Goal: Task Accomplishment & Management: Complete application form

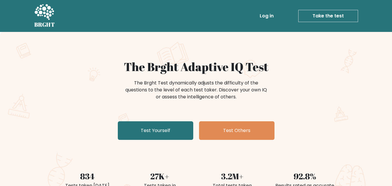
scroll to position [29, 0]
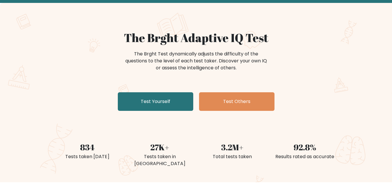
click at [156, 104] on link "Test Yourself" at bounding box center [155, 101] width 75 height 19
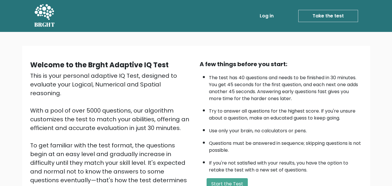
scroll to position [80, 0]
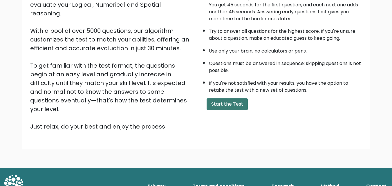
click at [217, 106] on button "Start the Test" at bounding box center [226, 104] width 41 height 12
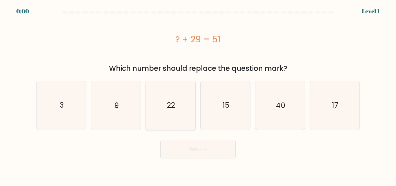
click at [159, 104] on icon "22" at bounding box center [170, 105] width 48 height 48
click at [198, 95] on input "c. 22" at bounding box center [198, 93] width 0 height 1
radio input "true"
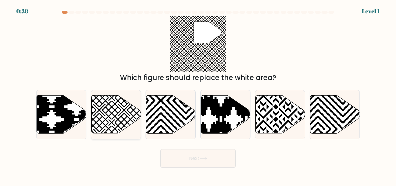
click at [122, 112] on icon at bounding box center [99, 135] width 100 height 100
click at [198, 95] on input "b." at bounding box center [198, 93] width 0 height 1
radio input "true"
click at [192, 158] on button "Next" at bounding box center [197, 158] width 75 height 19
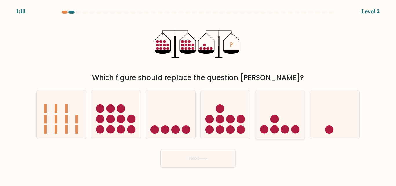
click at [285, 124] on icon at bounding box center [280, 114] width 50 height 41
click at [198, 95] on input "e." at bounding box center [198, 93] width 0 height 1
radio input "true"
click at [201, 156] on button "Next" at bounding box center [197, 158] width 75 height 19
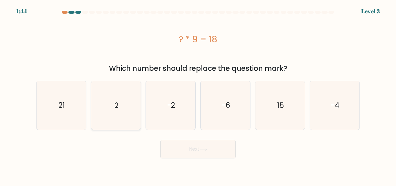
click at [107, 97] on icon "2" at bounding box center [116, 105] width 48 height 48
click at [198, 95] on input "b. 2" at bounding box center [198, 93] width 0 height 1
radio input "true"
drag, startPoint x: 200, startPoint y: 149, endPoint x: 192, endPoint y: 144, distance: 9.9
click at [200, 149] on button "Next" at bounding box center [197, 149] width 75 height 19
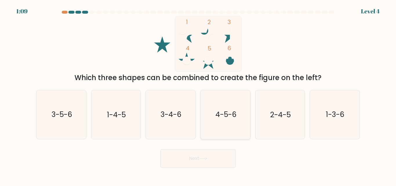
click at [216, 122] on icon "4-5-6" at bounding box center [225, 114] width 48 height 48
click at [198, 95] on input "d. 4-5-6" at bounding box center [198, 93] width 0 height 1
radio input "true"
click at [206, 157] on icon at bounding box center [203, 158] width 8 height 3
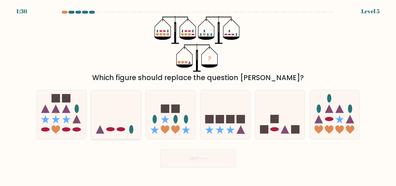
click at [110, 121] on icon at bounding box center [116, 114] width 50 height 41
click at [198, 95] on input "b." at bounding box center [198, 93] width 0 height 1
radio input "true"
click at [205, 157] on icon at bounding box center [203, 158] width 8 height 3
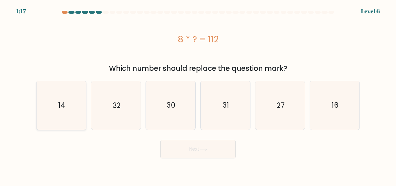
click at [65, 105] on text "14" at bounding box center [61, 105] width 7 height 10
click at [198, 95] on input "a. 14" at bounding box center [198, 93] width 0 height 1
radio input "true"
click at [182, 149] on button "Next" at bounding box center [197, 149] width 75 height 19
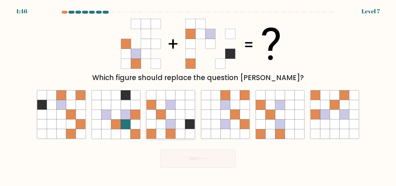
click at [166, 122] on icon at bounding box center [171, 124] width 10 height 10
click at [198, 95] on input "c." at bounding box center [198, 93] width 0 height 1
radio input "true"
click at [223, 151] on button "Next" at bounding box center [197, 158] width 75 height 19
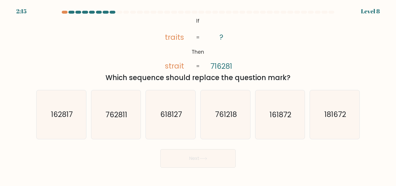
click at [345, 61] on div "@import url('https://fonts.googleapis.com/css?family=Abril+Fatface:400,100,100i…" at bounding box center [198, 49] width 331 height 67
drag, startPoint x: 110, startPoint y: 76, endPoint x: 304, endPoint y: 82, distance: 193.5
click at [304, 82] on div "Which sequence should replace the question mark?" at bounding box center [198, 77] width 317 height 10
copy div "Which sequence should replace the question mark?"
drag, startPoint x: 161, startPoint y: 38, endPoint x: 181, endPoint y: 37, distance: 19.8
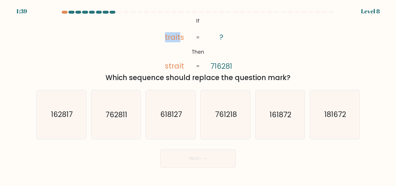
click at [181, 37] on icon "@import url('https://fonts.googleapis.com/css?family=Abril+Fatface:400,100,100i…" at bounding box center [198, 44] width 90 height 56
click at [198, 43] on icon "@import url('https://fonts.googleapis.com/css?family=Abril+Fatface:400,100,100i…" at bounding box center [198, 44] width 90 height 56
drag, startPoint x: 164, startPoint y: 36, endPoint x: 185, endPoint y: 37, distance: 20.3
click at [185, 37] on icon "@import url('https://fonts.googleapis.com/css?family=Abril+Fatface:400,100,100i…" at bounding box center [198, 44] width 90 height 56
click at [254, 35] on div "@import url('https://fonts.googleapis.com/css?family=Abril+Fatface:400,100,100i…" at bounding box center [198, 49] width 331 height 67
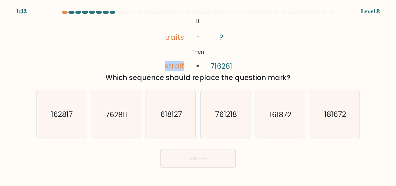
drag, startPoint x: 164, startPoint y: 68, endPoint x: 185, endPoint y: 67, distance: 21.5
click at [185, 67] on icon "@import url('https://fonts.googleapis.com/css?family=Abril+Fatface:400,100,100i…" at bounding box center [198, 44] width 90 height 56
click at [248, 49] on div "@import url('https://fonts.googleapis.com/css?family=Abril+Fatface:400,100,100i…" at bounding box center [198, 49] width 331 height 67
click at [74, 112] on icon "162817" at bounding box center [61, 114] width 48 height 48
click at [198, 95] on input "a. 162817" at bounding box center [198, 93] width 0 height 1
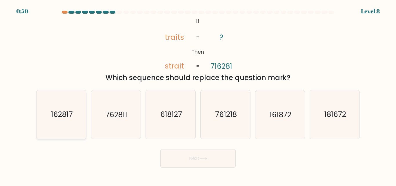
radio input "true"
click at [184, 151] on button "Next" at bounding box center [197, 158] width 75 height 19
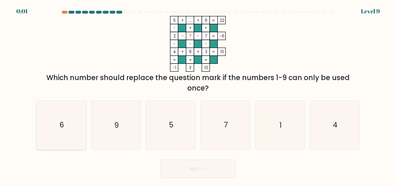
click at [64, 123] on icon "6" at bounding box center [61, 125] width 48 height 48
click at [198, 95] on input "a. 6" at bounding box center [198, 93] width 0 height 1
radio input "true"
click at [211, 173] on button "Next" at bounding box center [197, 168] width 75 height 19
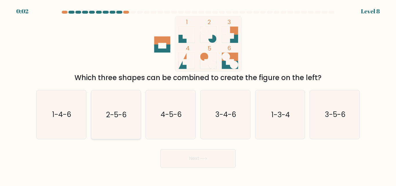
click at [115, 116] on text "2-5-6" at bounding box center [116, 115] width 21 height 10
click at [198, 95] on input "b. 2-5-6" at bounding box center [198, 93] width 0 height 1
radio input "true"
click at [194, 159] on button "Next" at bounding box center [197, 158] width 75 height 19
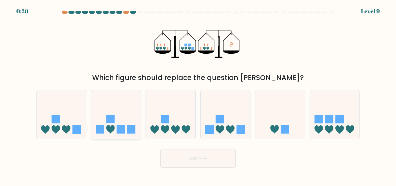
drag, startPoint x: 133, startPoint y: 113, endPoint x: 138, endPoint y: 115, distance: 5.4
click at [133, 113] on icon at bounding box center [116, 114] width 50 height 41
click at [198, 95] on input "b." at bounding box center [198, 93] width 0 height 1
radio input "true"
click at [213, 166] on button "Next" at bounding box center [197, 158] width 75 height 19
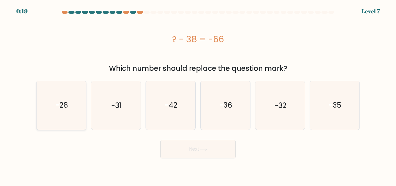
click at [73, 108] on icon "-28" at bounding box center [61, 105] width 48 height 48
click at [198, 95] on input "a. -28" at bounding box center [198, 93] width 0 height 1
radio input "true"
click at [183, 144] on button "Next" at bounding box center [197, 149] width 75 height 19
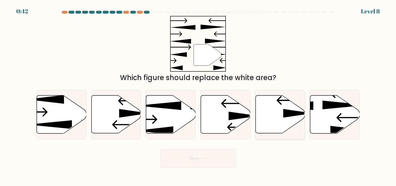
click at [289, 122] on icon at bounding box center [280, 114] width 50 height 38
click at [198, 95] on input "e." at bounding box center [198, 93] width 0 height 1
radio input "true"
click at [199, 156] on button "Next" at bounding box center [197, 158] width 75 height 19
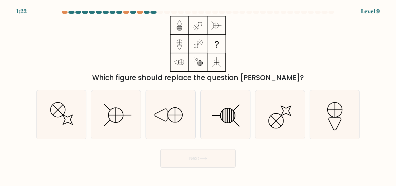
drag, startPoint x: 105, startPoint y: 77, endPoint x: 302, endPoint y: 76, distance: 196.6
click at [302, 76] on div "Which figure should replace the question mark?" at bounding box center [198, 77] width 317 height 10
click at [275, 57] on div "Which figure should replace the question mark?" at bounding box center [198, 49] width 331 height 67
click at [231, 115] on line at bounding box center [231, 115] width 0 height 13
click at [198, 95] on input "d." at bounding box center [198, 93] width 0 height 1
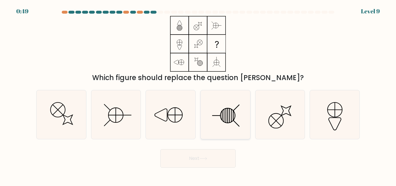
radio input "true"
click at [225, 156] on button "Next" at bounding box center [197, 158] width 75 height 19
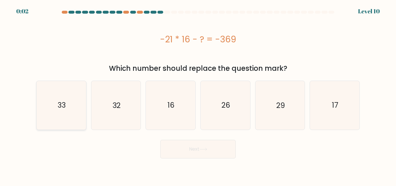
click at [65, 113] on icon "33" at bounding box center [61, 105] width 48 height 48
click at [198, 95] on input "a. 33" at bounding box center [198, 93] width 0 height 1
radio input "true"
click at [129, 109] on icon "32" at bounding box center [116, 105] width 48 height 48
click at [198, 95] on input "b. 32" at bounding box center [198, 93] width 0 height 1
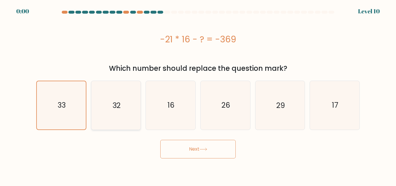
radio input "true"
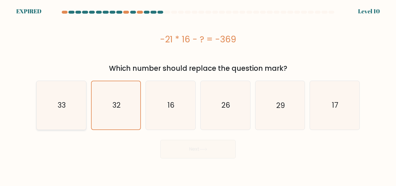
click at [71, 111] on icon "33" at bounding box center [61, 105] width 48 height 48
click at [198, 95] on input "a. 33" at bounding box center [198, 93] width 0 height 1
radio input "true"
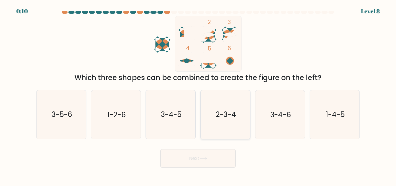
click at [233, 118] on text "2-3-4" at bounding box center [226, 115] width 20 height 10
click at [198, 95] on input "d. 2-3-4" at bounding box center [198, 93] width 0 height 1
radio input "true"
click at [217, 162] on button "Next" at bounding box center [197, 158] width 75 height 19
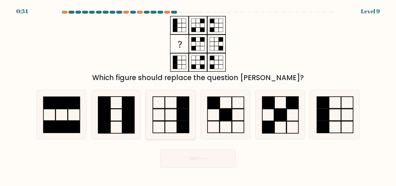
click at [170, 108] on rect at bounding box center [171, 103] width 12 height 12
click at [198, 95] on input "c." at bounding box center [198, 93] width 0 height 1
radio input "true"
click at [193, 160] on button "Next" at bounding box center [197, 158] width 75 height 19
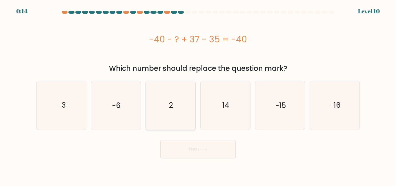
click at [174, 101] on icon "2" at bounding box center [170, 105] width 48 height 48
click at [198, 95] on input "c. 2" at bounding box center [198, 93] width 0 height 1
radio input "true"
click at [202, 150] on icon at bounding box center [203, 149] width 8 height 3
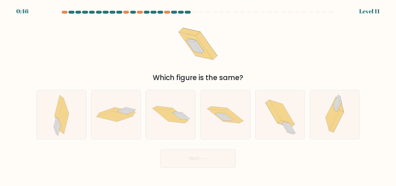
drag, startPoint x: 249, startPoint y: 70, endPoint x: 152, endPoint y: 77, distance: 96.8
click at [147, 76] on div "Which figure is the same?" at bounding box center [198, 49] width 331 height 67
click at [257, 76] on div "Which figure is the same?" at bounding box center [198, 77] width 317 height 10
click at [152, 73] on div "Which figure is the same?" at bounding box center [198, 49] width 331 height 67
click at [163, 64] on div "Which figure is the same?" at bounding box center [198, 49] width 331 height 67
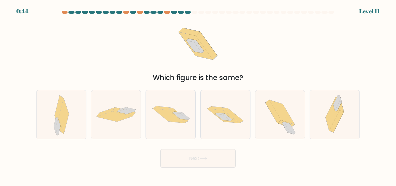
drag, startPoint x: 172, startPoint y: 78, endPoint x: 278, endPoint y: 81, distance: 106.2
click at [278, 81] on div "Which figure is the same?" at bounding box center [198, 77] width 317 height 10
click at [269, 68] on div "Which figure is the same?" at bounding box center [198, 49] width 331 height 67
click at [224, 126] on icon at bounding box center [226, 114] width 50 height 33
click at [198, 95] on input "d." at bounding box center [198, 93] width 0 height 1
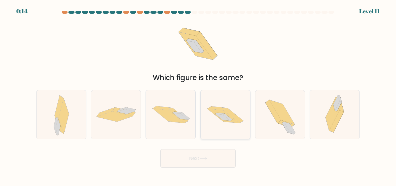
radio input "true"
click at [216, 166] on button "Next" at bounding box center [197, 158] width 75 height 19
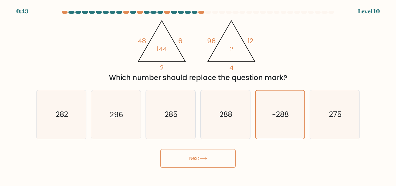
click at [285, 51] on div "@import url('[URL][DOMAIN_NAME]); 48 6 2 144 @import url('[URL][DOMAIN_NAME]); …" at bounding box center [198, 49] width 331 height 67
click at [285, 83] on div "Which number should replace the question mark?" at bounding box center [198, 77] width 317 height 10
click at [289, 97] on icon "-288" at bounding box center [280, 114] width 48 height 48
click at [198, 95] on input "e. -288" at bounding box center [198, 93] width 0 height 1
click at [202, 150] on button "Next" at bounding box center [197, 158] width 75 height 19
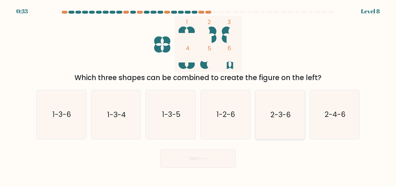
click at [281, 121] on icon "2-3-6" at bounding box center [280, 114] width 48 height 48
click at [198, 95] on input "e. 2-3-6" at bounding box center [198, 93] width 0 height 1
radio input "true"
click at [198, 164] on button "Next" at bounding box center [197, 158] width 75 height 19
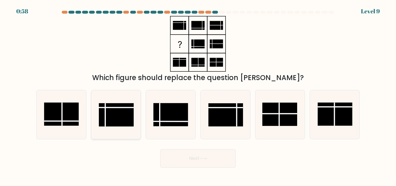
click at [122, 109] on rect at bounding box center [116, 114] width 35 height 23
click at [198, 95] on input "b." at bounding box center [198, 93] width 0 height 1
radio input "true"
click at [191, 158] on button "Next" at bounding box center [197, 158] width 75 height 19
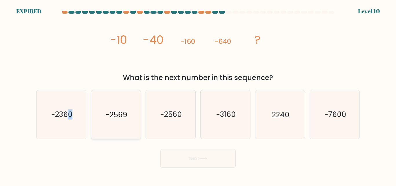
click at [70, 108] on icon "-2360" at bounding box center [61, 114] width 48 height 48
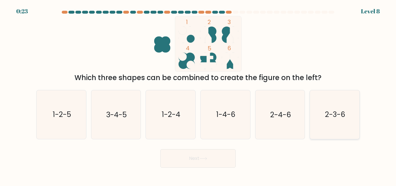
click at [334, 120] on icon "2-3-6" at bounding box center [335, 114] width 48 height 48
click at [198, 95] on input "f. 2-3-6" at bounding box center [198, 93] width 0 height 1
radio input "true"
click at [234, 155] on button "Next" at bounding box center [197, 158] width 75 height 19
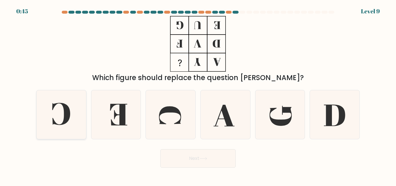
click at [72, 117] on icon at bounding box center [61, 114] width 48 height 48
click at [198, 95] on input "a." at bounding box center [198, 93] width 0 height 1
radio input "true"
click at [193, 166] on button "Next" at bounding box center [197, 158] width 75 height 19
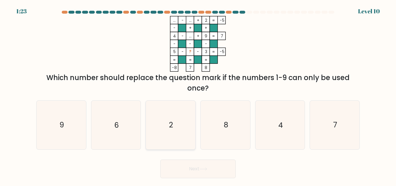
click at [165, 122] on icon "2" at bounding box center [170, 125] width 48 height 48
click at [198, 95] on input "c. 2" at bounding box center [198, 93] width 0 height 1
radio input "true"
click at [186, 162] on button "Next" at bounding box center [197, 168] width 75 height 19
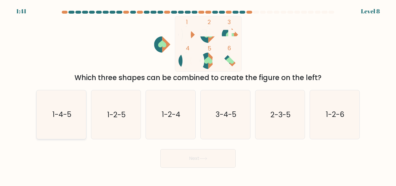
click at [73, 124] on icon "1-4-5" at bounding box center [61, 114] width 48 height 48
click at [198, 95] on input "a. 1-4-5" at bounding box center [198, 93] width 0 height 1
radio input "true"
click at [177, 163] on button "Next" at bounding box center [197, 158] width 75 height 19
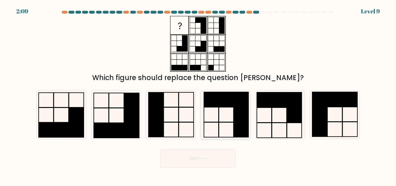
click at [230, 115] on icon at bounding box center [225, 114] width 48 height 48
click at [198, 95] on input "d." at bounding box center [198, 93] width 0 height 1
radio input "true"
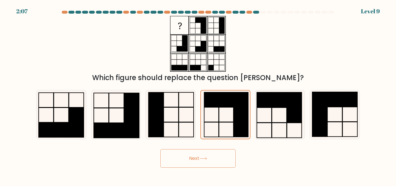
click at [199, 155] on button "Next" at bounding box center [197, 158] width 75 height 19
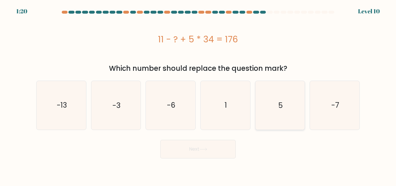
click at [297, 108] on icon "5" at bounding box center [280, 105] width 48 height 48
click at [198, 95] on input "e. 5" at bounding box center [198, 93] width 0 height 1
radio input "true"
click at [231, 150] on button "Next" at bounding box center [197, 149] width 75 height 19
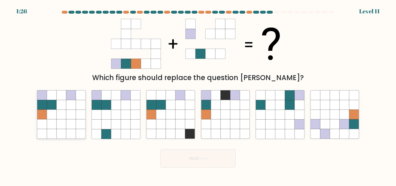
click at [62, 100] on icon at bounding box center [62, 105] width 10 height 10
click at [198, 95] on input "a." at bounding box center [198, 93] width 0 height 1
radio input "true"
click at [196, 158] on button "Next" at bounding box center [197, 158] width 75 height 19
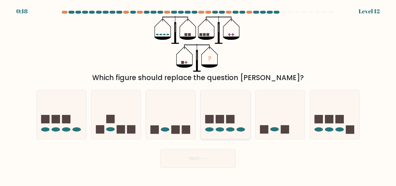
click at [228, 115] on icon at bounding box center [226, 114] width 50 height 41
click at [198, 95] on input "d." at bounding box center [198, 93] width 0 height 1
radio input "true"
click at [213, 155] on button "Next" at bounding box center [197, 158] width 75 height 19
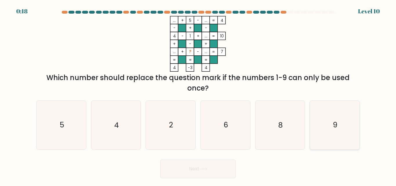
click at [325, 125] on icon "9" at bounding box center [335, 125] width 48 height 48
click at [198, 95] on input "f. 9" at bounding box center [198, 93] width 0 height 1
radio input "true"
click at [210, 163] on button "Next" at bounding box center [197, 168] width 75 height 19
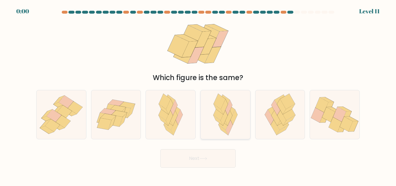
click at [228, 120] on icon at bounding box center [228, 117] width 7 height 15
click at [198, 95] on input "d." at bounding box center [198, 93] width 0 height 1
radio input "true"
click at [213, 159] on button "Next" at bounding box center [197, 158] width 75 height 19
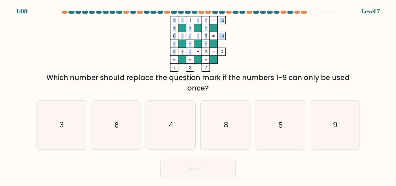
drag, startPoint x: 191, startPoint y: 53, endPoint x: 187, endPoint y: 53, distance: 4.1
click at [187, 53] on icon "4 - 1 - ? -3 + + + 8 - ... - 3 -4 - - - 5 - ... + 2 = 0 = = = = 7 3 7 =" at bounding box center [198, 44] width 174 height 56
click at [233, 52] on icon "4 - 1 - ? -3 + + + 8 - ... - 3 -4 - - - 5 - ... + 2 = 0 = = = = 7 3 7 =" at bounding box center [198, 44] width 174 height 56
click at [254, 42] on icon "4 - 1 - ? -3 + + + 8 - ... - 3 -4 - - - 5 - ... + 2 = 0 = = = = 7 3 7 =" at bounding box center [198, 44] width 174 height 56
click at [119, 135] on icon "6" at bounding box center [116, 125] width 48 height 48
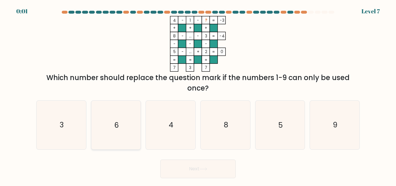
click at [198, 95] on input "b. 6" at bounding box center [198, 93] width 0 height 1
radio input "true"
click at [188, 170] on button "Next" at bounding box center [197, 168] width 75 height 19
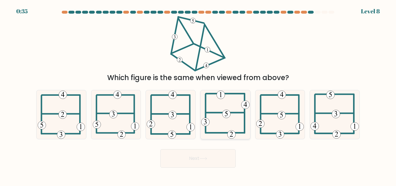
click at [236, 129] on icon at bounding box center [225, 114] width 48 height 48
click at [198, 95] on input "d." at bounding box center [198, 93] width 0 height 1
radio input "true"
click at [214, 160] on button "Next" at bounding box center [197, 158] width 75 height 19
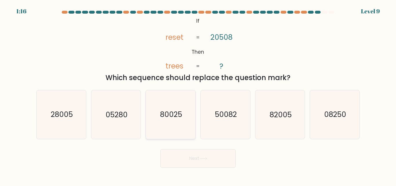
click at [183, 121] on icon "80025" at bounding box center [170, 114] width 48 height 48
click at [198, 95] on input "c. 80025" at bounding box center [198, 93] width 0 height 1
radio input "true"
click at [196, 154] on button "Next" at bounding box center [197, 158] width 75 height 19
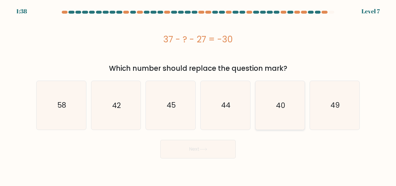
click at [285, 101] on icon "40" at bounding box center [280, 105] width 48 height 48
click at [198, 95] on input "e. 40" at bounding box center [198, 93] width 0 height 1
radio input "true"
click at [212, 153] on button "Next" at bounding box center [197, 149] width 75 height 19
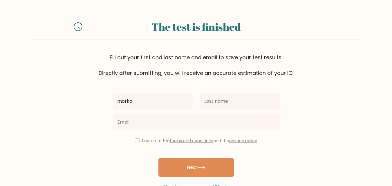
type input "morko"
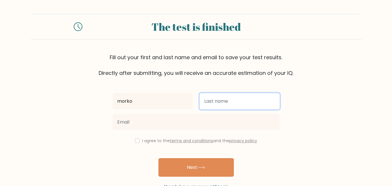
click at [218, 101] on input "text" at bounding box center [239, 101] width 80 height 16
type input "iyed"
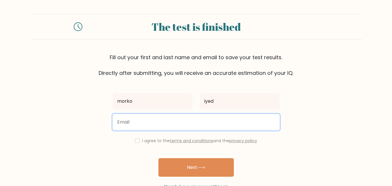
click at [179, 121] on input "email" at bounding box center [196, 122] width 167 height 16
type input "[EMAIL_ADDRESS][DOMAIN_NAME]"
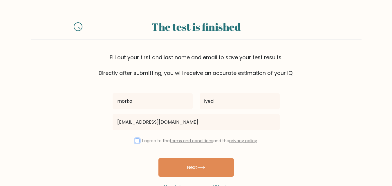
click at [135, 139] on input "checkbox" at bounding box center [137, 140] width 5 height 5
checkbox input "true"
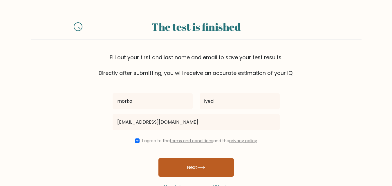
click at [194, 163] on button "Next" at bounding box center [195, 167] width 75 height 19
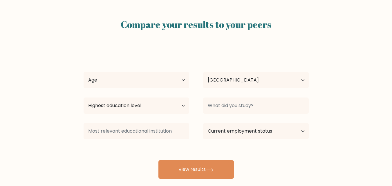
select select "DZ"
click at [181, 81] on select "Age Under [DEMOGRAPHIC_DATA] [DEMOGRAPHIC_DATA] [DEMOGRAPHIC_DATA] [DEMOGRAPHIC…" at bounding box center [137, 80] width 106 height 16
select select "18_24"
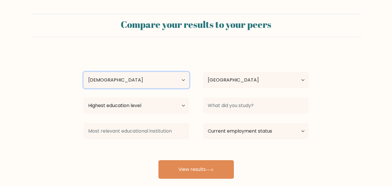
click at [84, 72] on select "Age Under [DEMOGRAPHIC_DATA] [DEMOGRAPHIC_DATA] [DEMOGRAPHIC_DATA] [DEMOGRAPHIC…" at bounding box center [137, 80] width 106 height 16
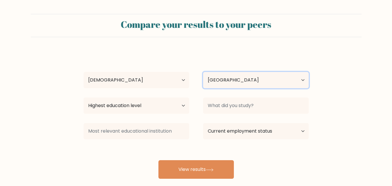
click at [248, 82] on select "Country [GEOGRAPHIC_DATA] [GEOGRAPHIC_DATA] [GEOGRAPHIC_DATA] [US_STATE] [GEOGR…" at bounding box center [256, 80] width 106 height 16
click at [203, 72] on select "Country [GEOGRAPHIC_DATA] [GEOGRAPHIC_DATA] [GEOGRAPHIC_DATA] [US_STATE] [GEOGR…" at bounding box center [256, 80] width 106 height 16
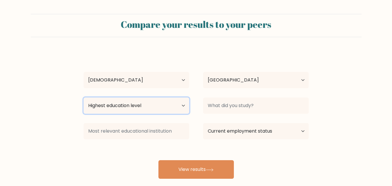
click at [170, 108] on select "Highest education level No schooling Primary Lower Secondary Upper Secondary Oc…" at bounding box center [137, 105] width 106 height 16
select select "no_schooling"
click at [84, 97] on select "Highest education level No schooling Primary Lower Secondary Upper Secondary Oc…" at bounding box center [137, 105] width 106 height 16
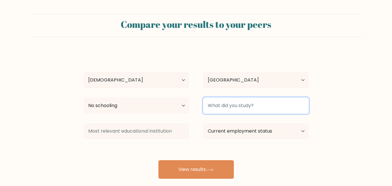
click at [234, 104] on input at bounding box center [256, 105] width 106 height 16
type input "..."
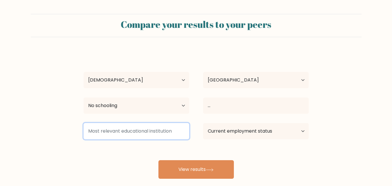
click at [160, 132] on input at bounding box center [137, 131] width 106 height 16
type input "...."
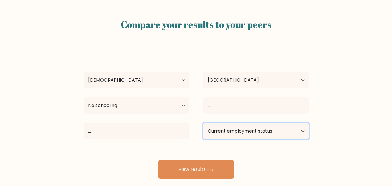
click at [224, 137] on select "Current employment status Employed Student Retired Other / prefer not to answer" at bounding box center [256, 131] width 106 height 16
click at [203, 123] on select "Current employment status Employed Student Retired Other / prefer not to answer" at bounding box center [256, 131] width 106 height 16
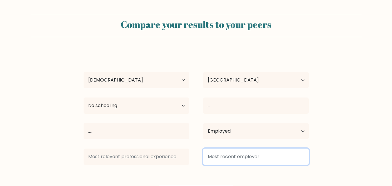
click at [206, 157] on input at bounding box center [256, 156] width 106 height 16
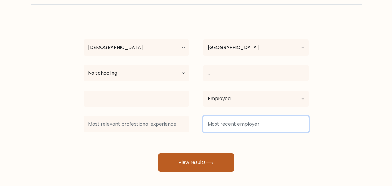
scroll to position [34, 0]
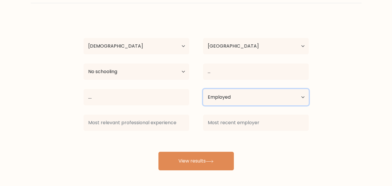
click at [228, 100] on select "Current employment status Employed Student Retired Other / prefer not to answer" at bounding box center [256, 97] width 106 height 16
select select "other"
click at [203, 89] on select "Current employment status Employed Student Retired Other / prefer not to answer" at bounding box center [256, 97] width 106 height 16
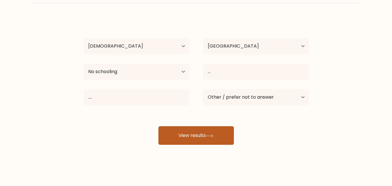
click at [205, 134] on button "View results" at bounding box center [195, 135] width 75 height 19
